Goal: Information Seeking & Learning: Learn about a topic

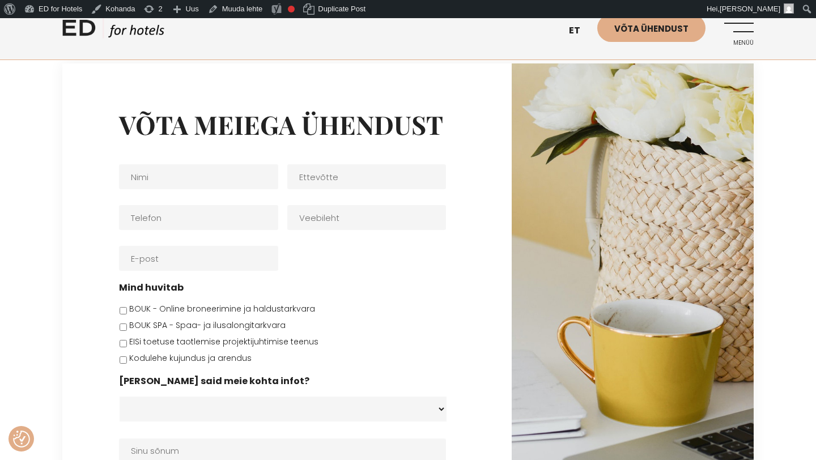
click at [737, 28] on link "Menüü" at bounding box center [737, 29] width 31 height 31
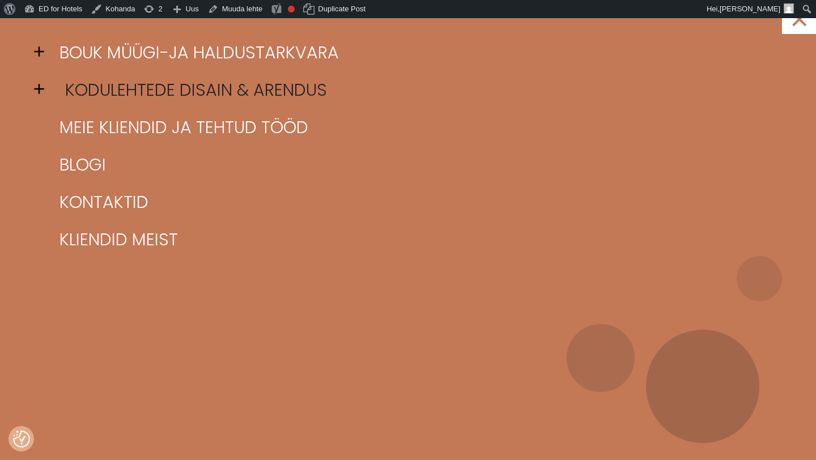
click at [116, 82] on link "Kodulehtede disain & arendus" at bounding box center [422, 89] width 731 height 37
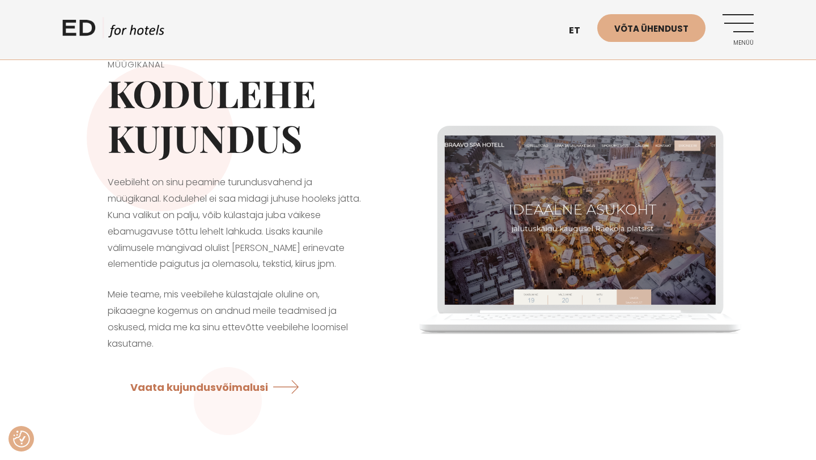
scroll to position [10, 0]
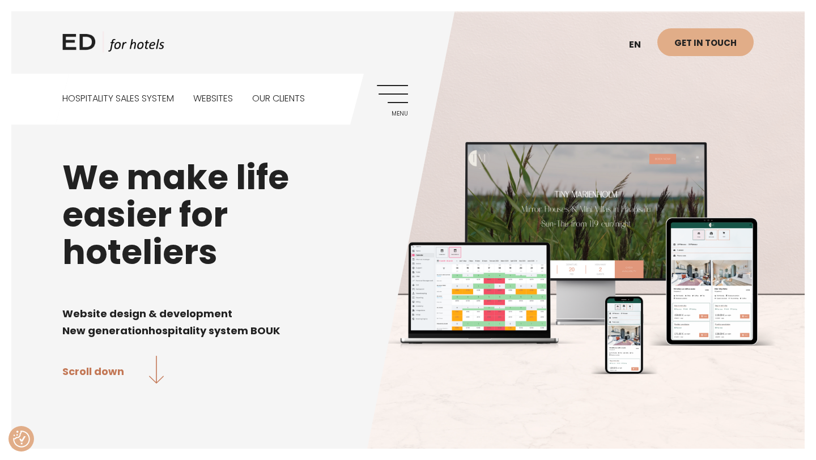
click at [393, 99] on link "Menu" at bounding box center [392, 100] width 31 height 31
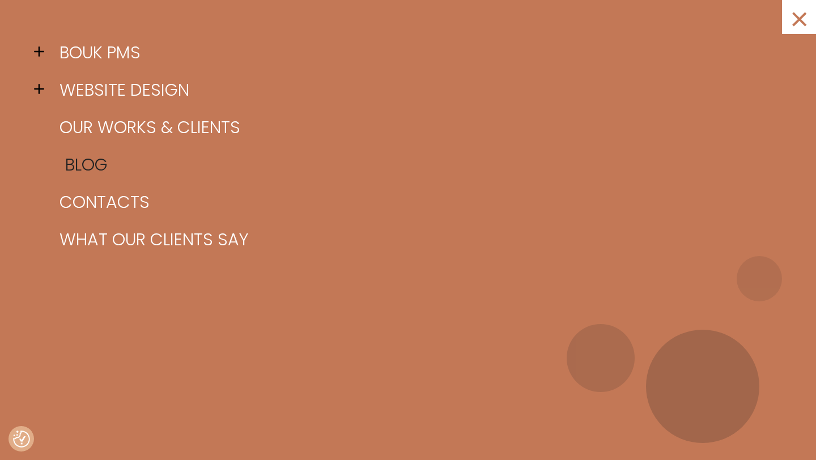
click at [103, 157] on link "Blog" at bounding box center [422, 164] width 731 height 37
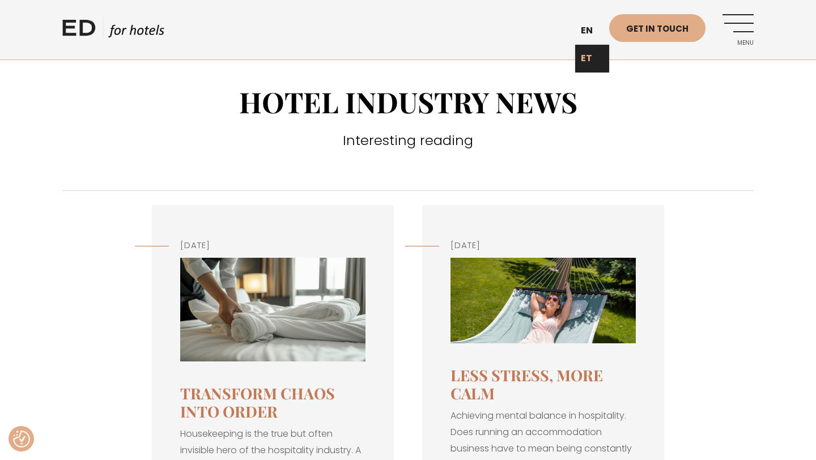
click at [592, 60] on link "ET" at bounding box center [592, 59] width 34 height 28
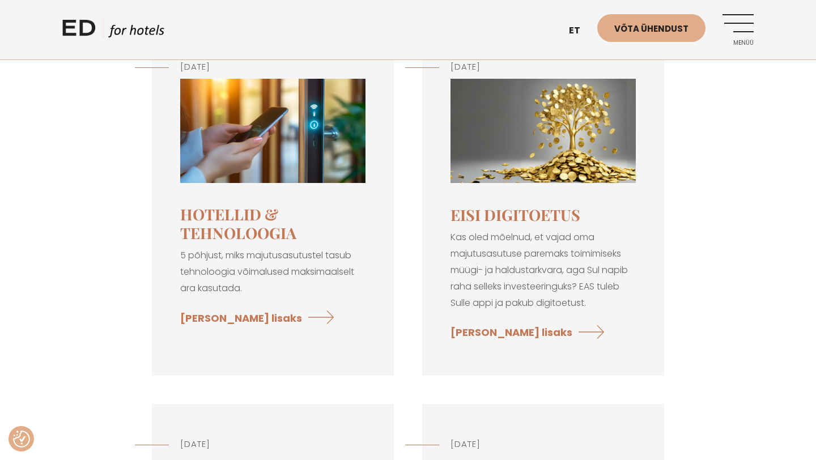
scroll to position [1415, 0]
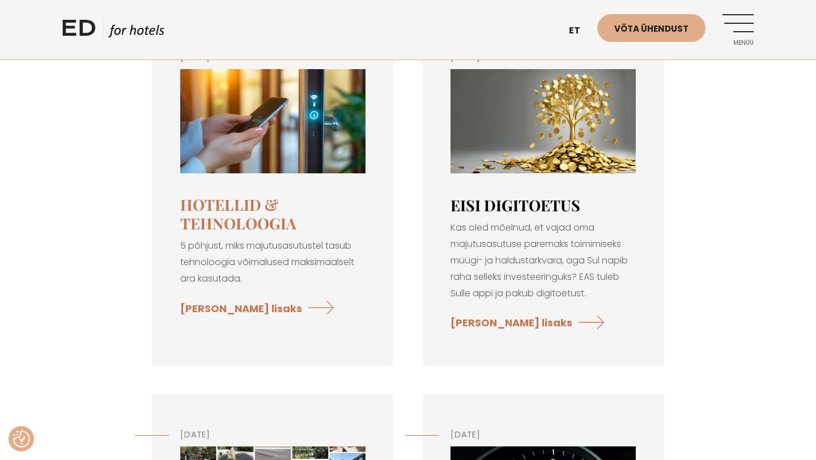
click at [514, 195] on link "EISi digitoetus" at bounding box center [515, 205] width 130 height 20
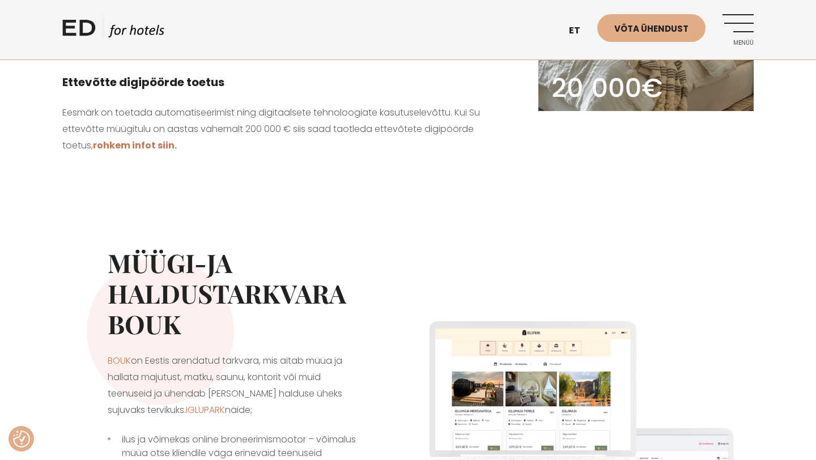
scroll to position [280, 0]
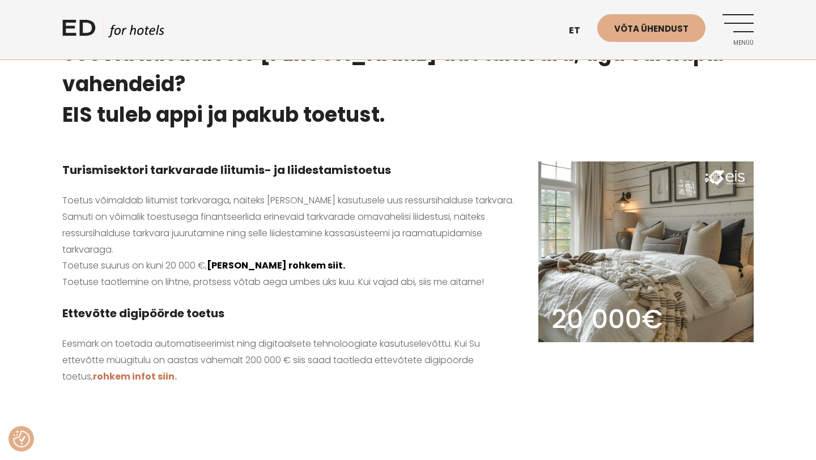
click at [254, 259] on link "loe rohkem siit." at bounding box center [276, 265] width 138 height 13
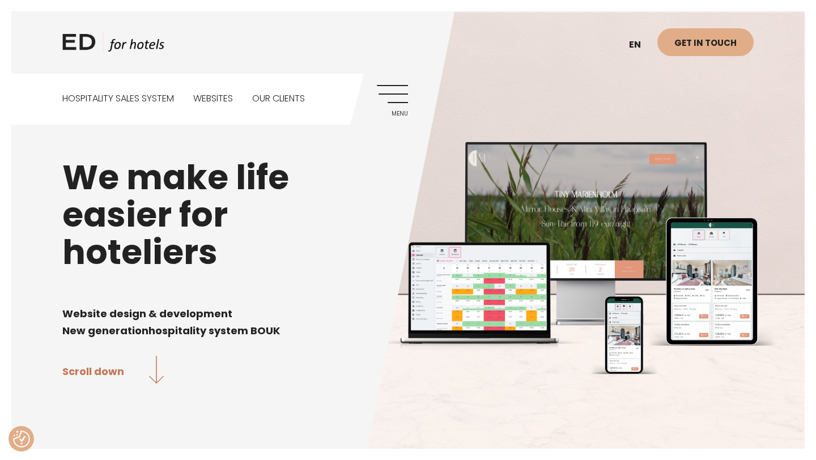
click at [398, 104] on link "Menu" at bounding box center [392, 100] width 31 height 31
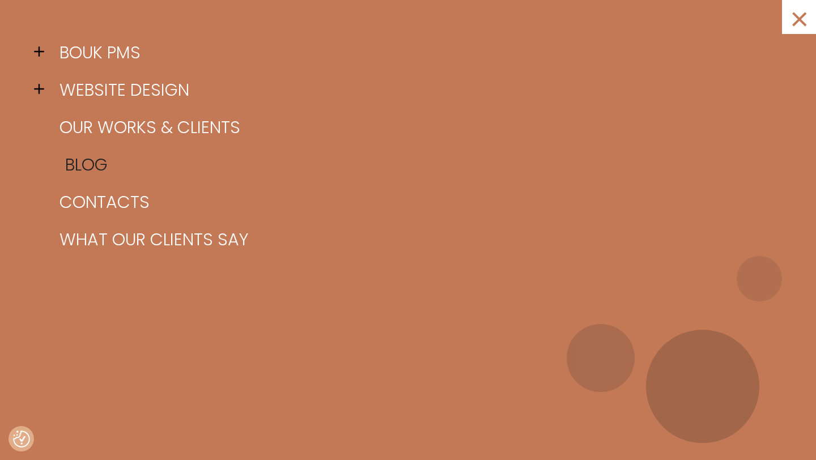
click at [85, 162] on link "Blog" at bounding box center [422, 164] width 731 height 37
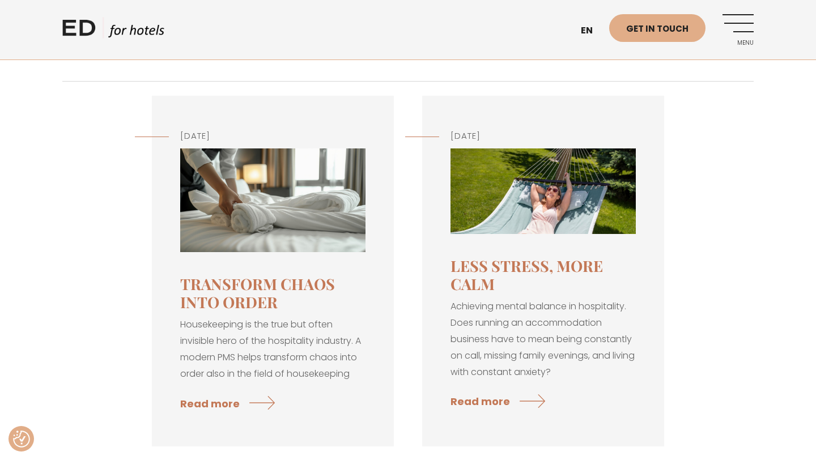
scroll to position [5, 0]
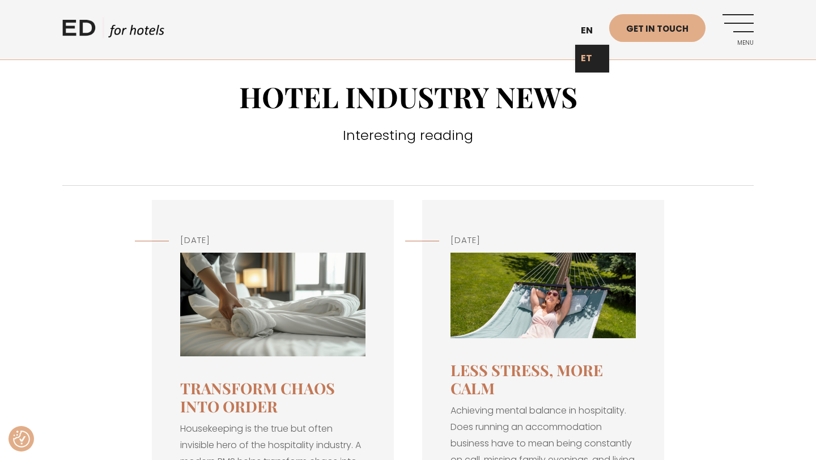
click at [590, 57] on link "ET" at bounding box center [592, 59] width 34 height 28
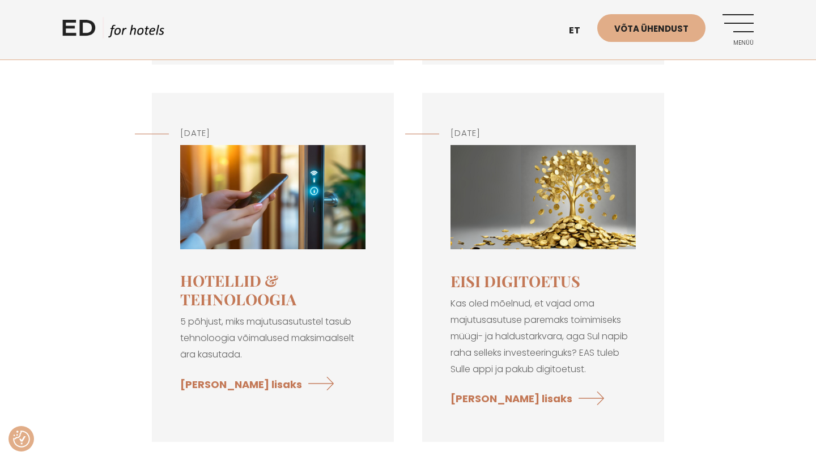
scroll to position [1347, 0]
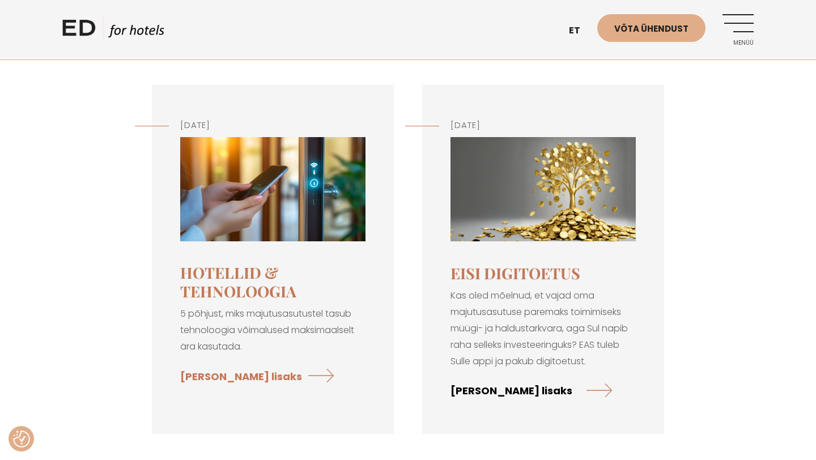
click at [488, 375] on link "[PERSON_NAME] lisaks" at bounding box center [530, 390] width 161 height 30
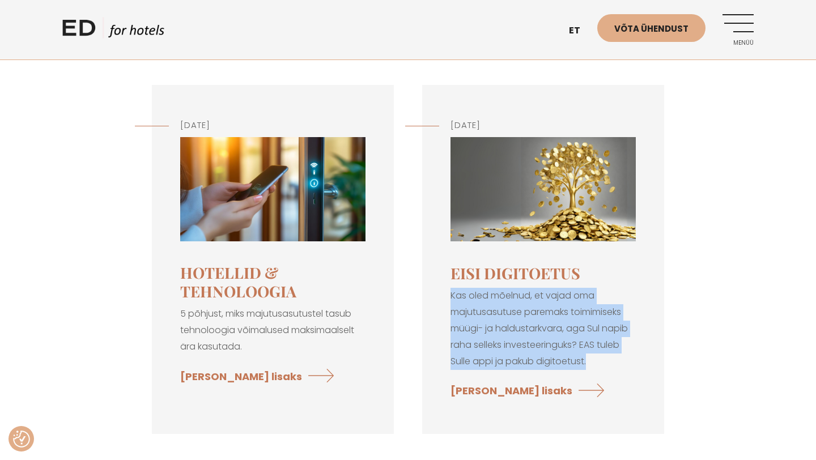
drag, startPoint x: 593, startPoint y: 302, endPoint x: 450, endPoint y: 231, distance: 159.4
click at [450, 231] on div "jaanuar 03, 2025 EISi digitoetus Kas oled mõelnud, et vajad oma majutusasutuse …" at bounding box center [543, 259] width 242 height 349
copy p "Kas oled mõelnud, et vajad oma majutusasutuse paremaks toimimiseks müügi- ja ha…"
